Goal: Task Accomplishment & Management: Manage account settings

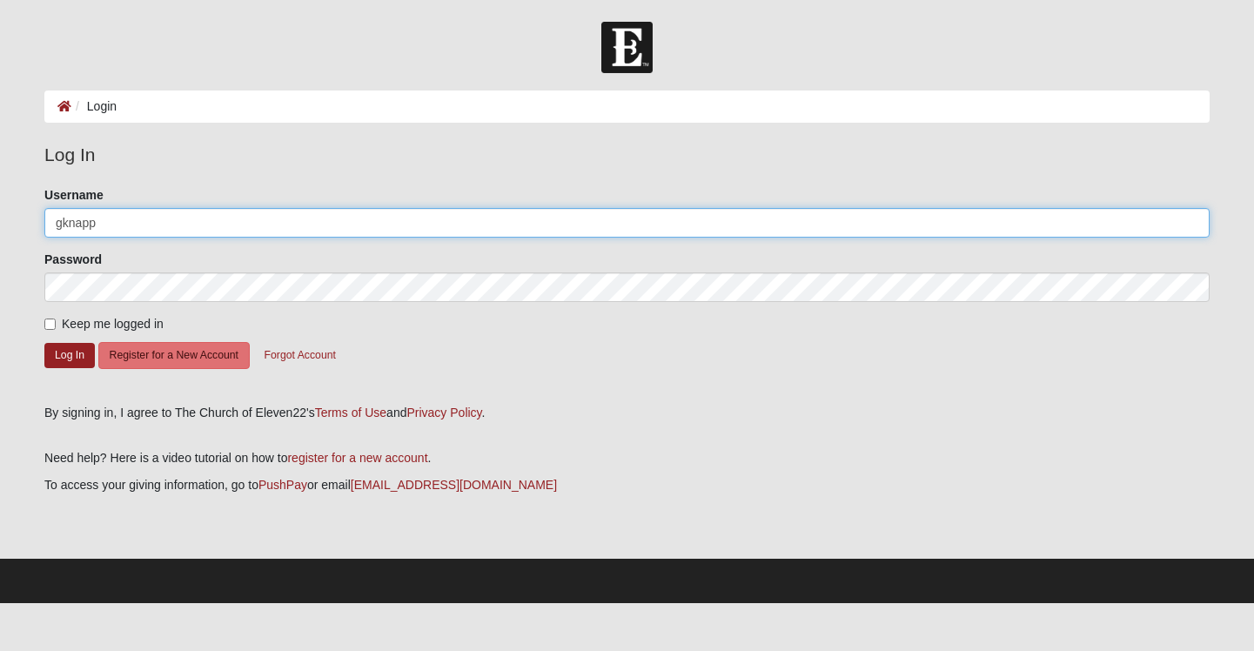
type input "gknapp"
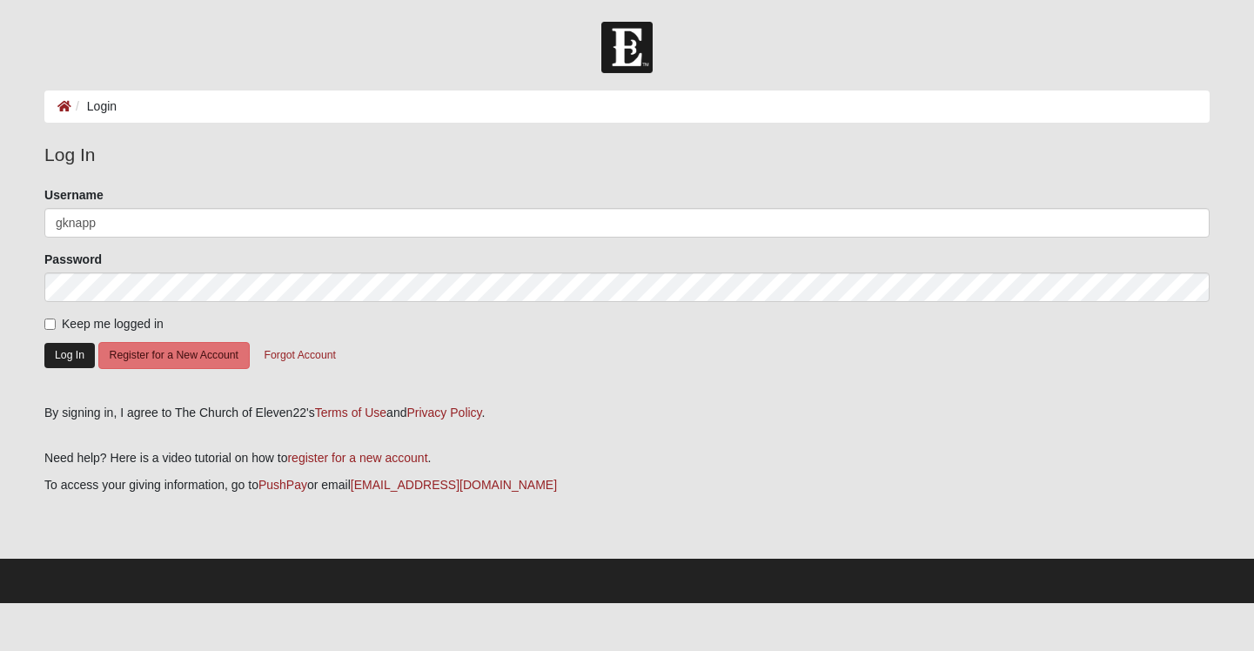
click at [72, 351] on button "Log In" at bounding box center [69, 355] width 50 height 25
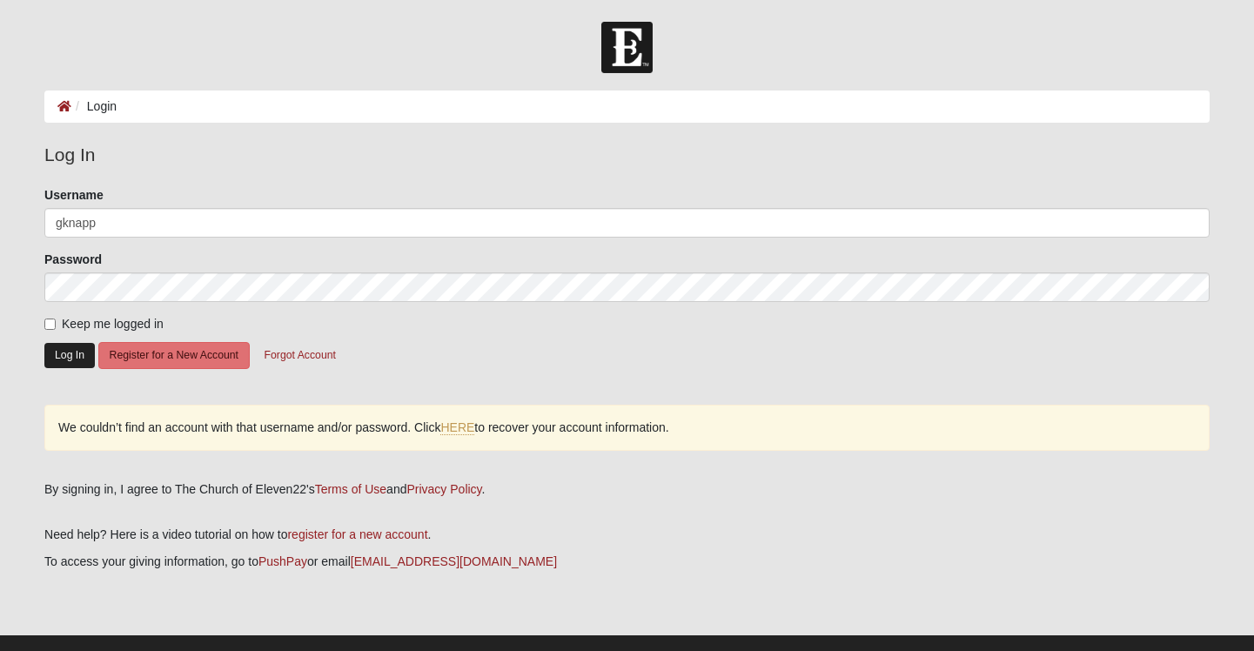
click at [64, 356] on button "Log In" at bounding box center [69, 355] width 50 height 25
click at [50, 324] on input "Keep me logged in" at bounding box center [49, 323] width 11 height 11
checkbox input "true"
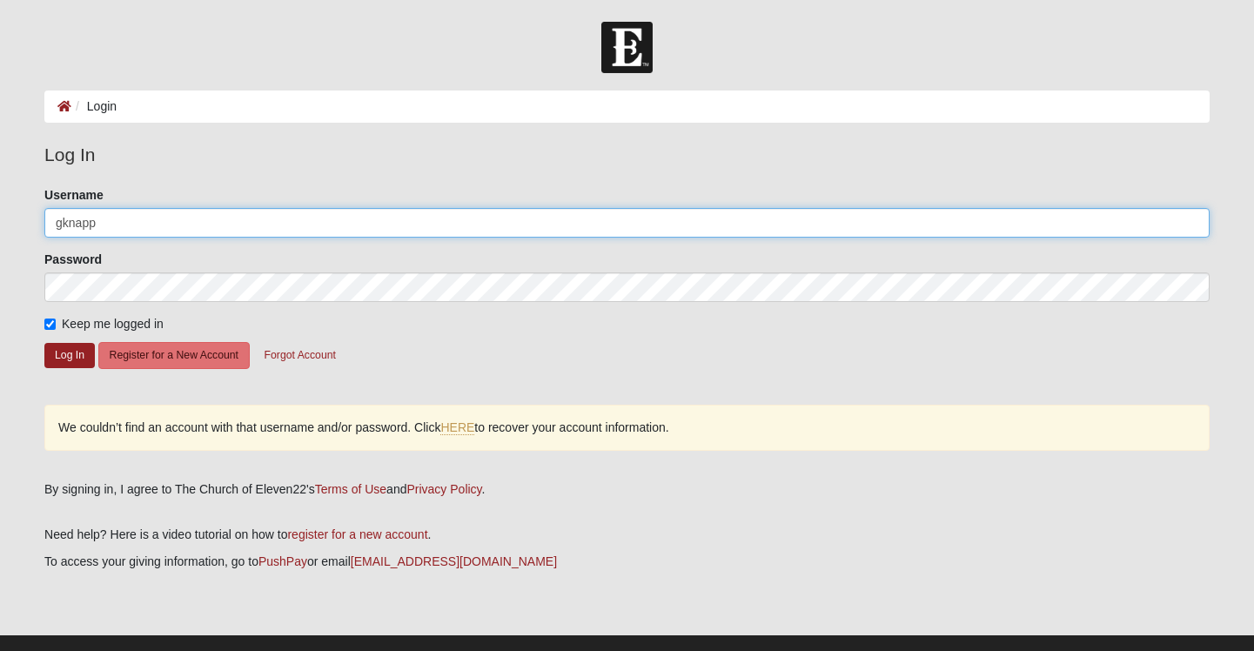
click at [61, 227] on input "gknapp" at bounding box center [626, 223] width 1165 height 30
type input "g.knapp"
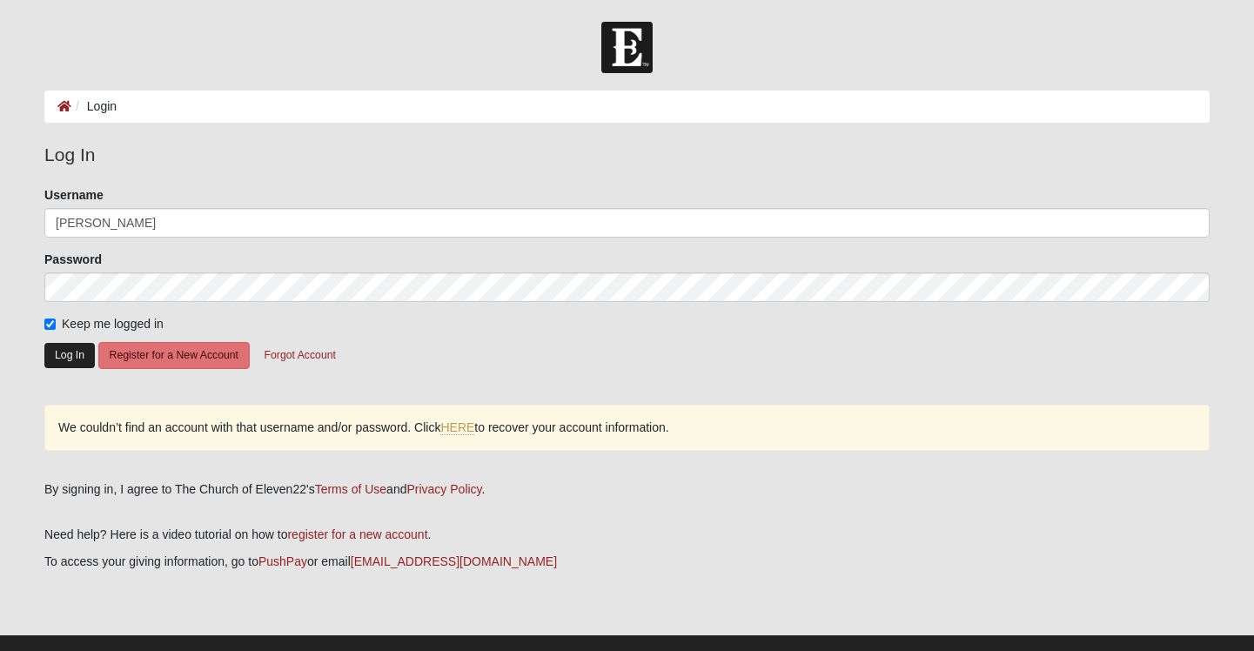
click at [70, 354] on button "Log In" at bounding box center [69, 355] width 50 height 25
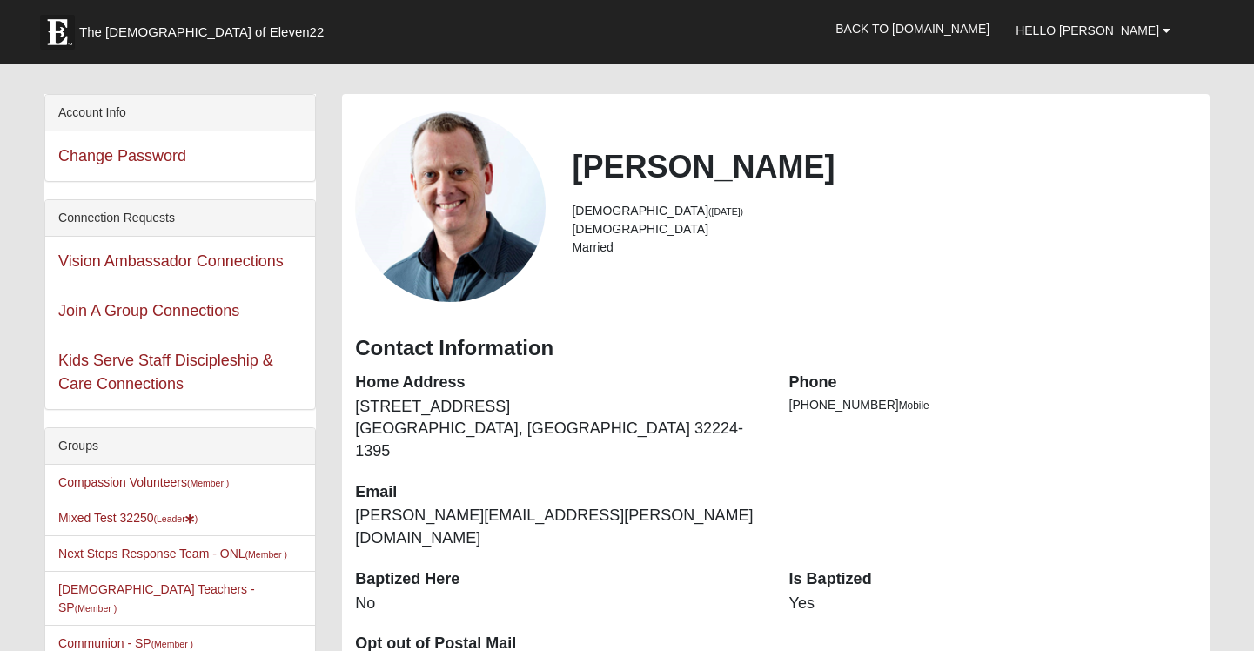
scroll to position [66, 0]
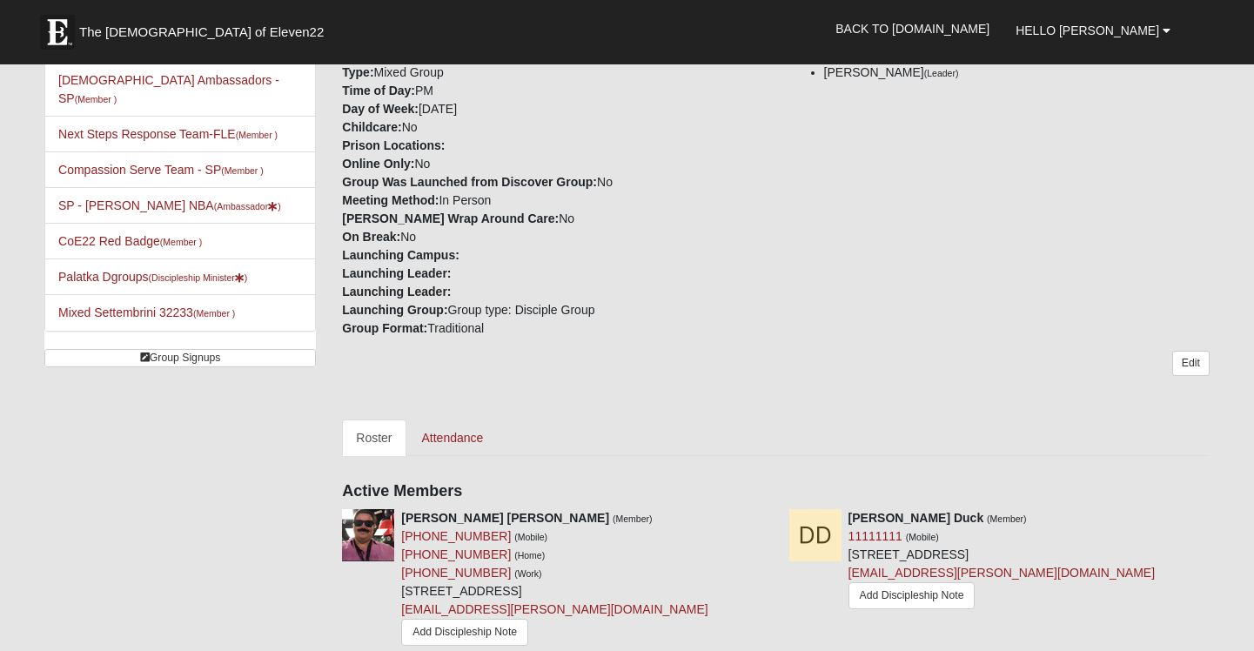
scroll to position [378, 0]
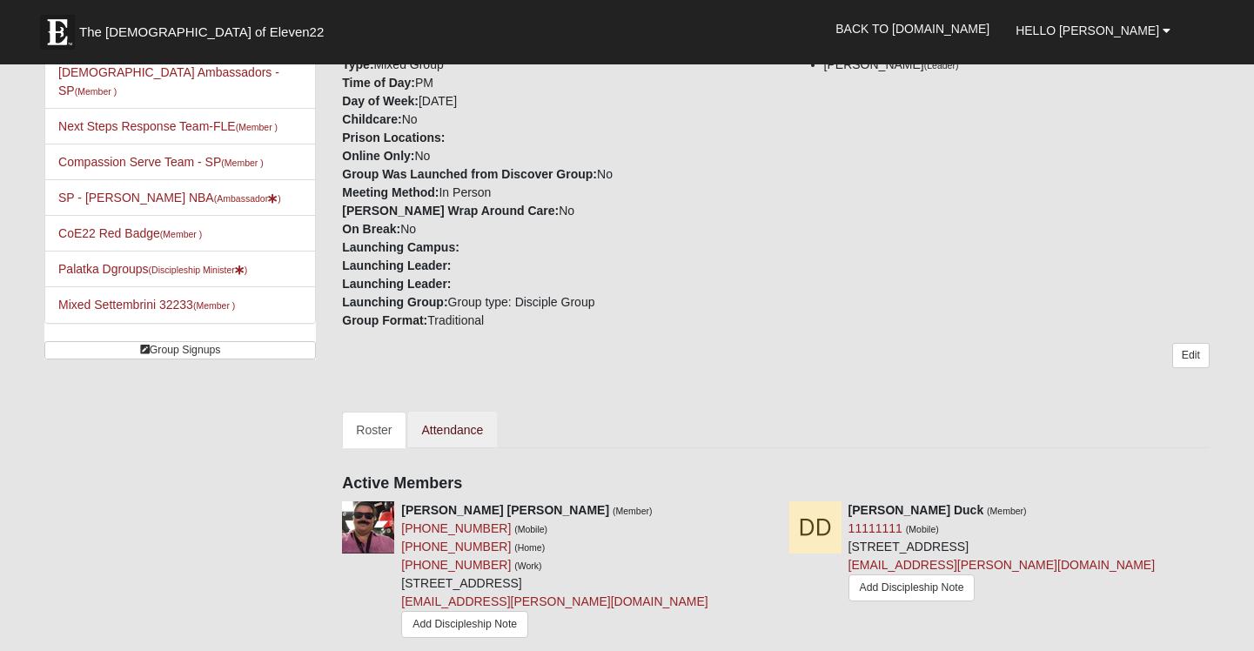
click at [462, 435] on link "Attendance" at bounding box center [453, 429] width 90 height 37
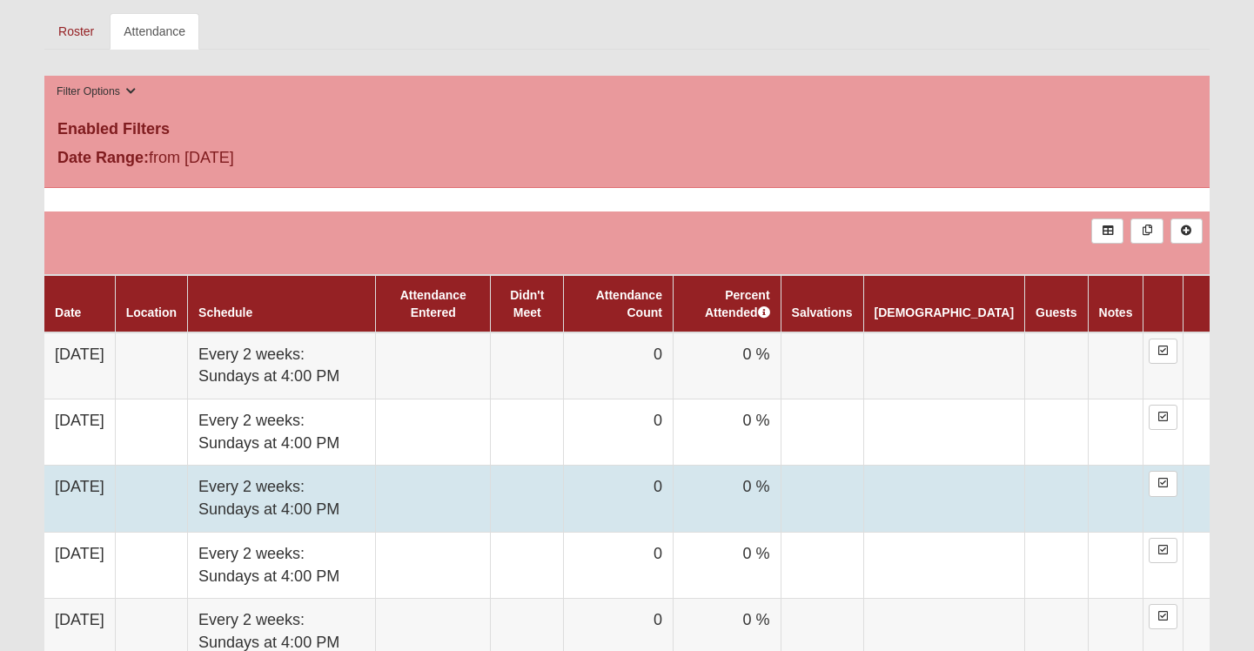
scroll to position [779, 0]
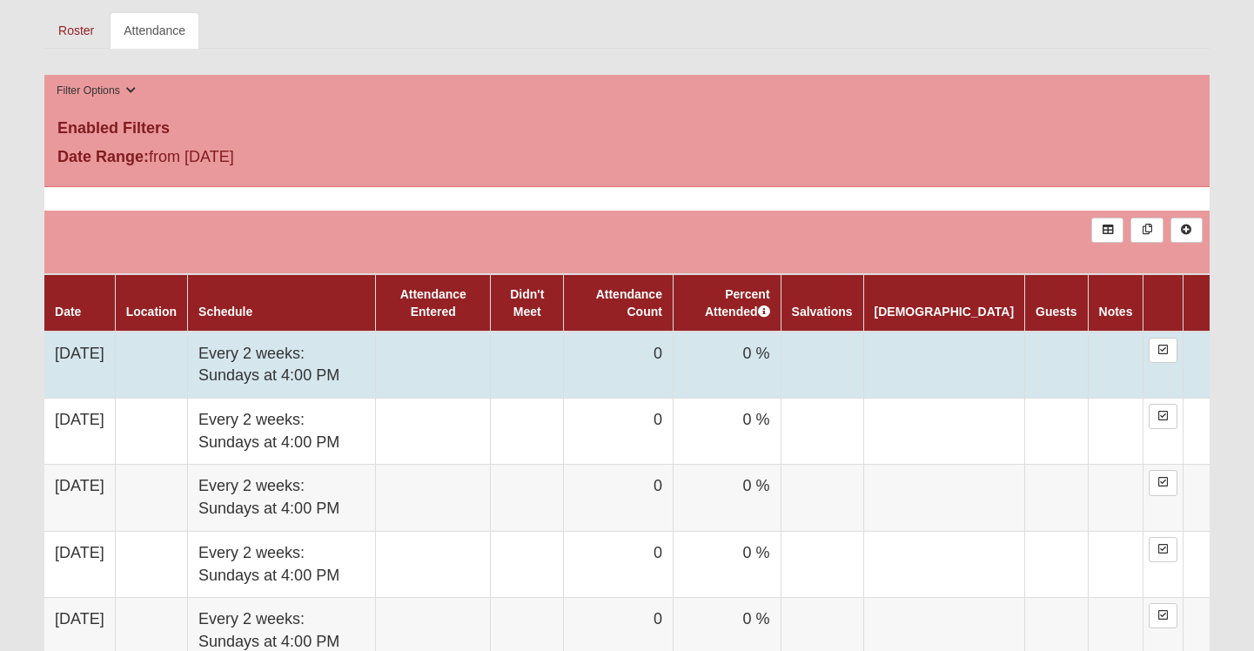
click at [488, 361] on td at bounding box center [433, 364] width 115 height 67
